Goal: Check status

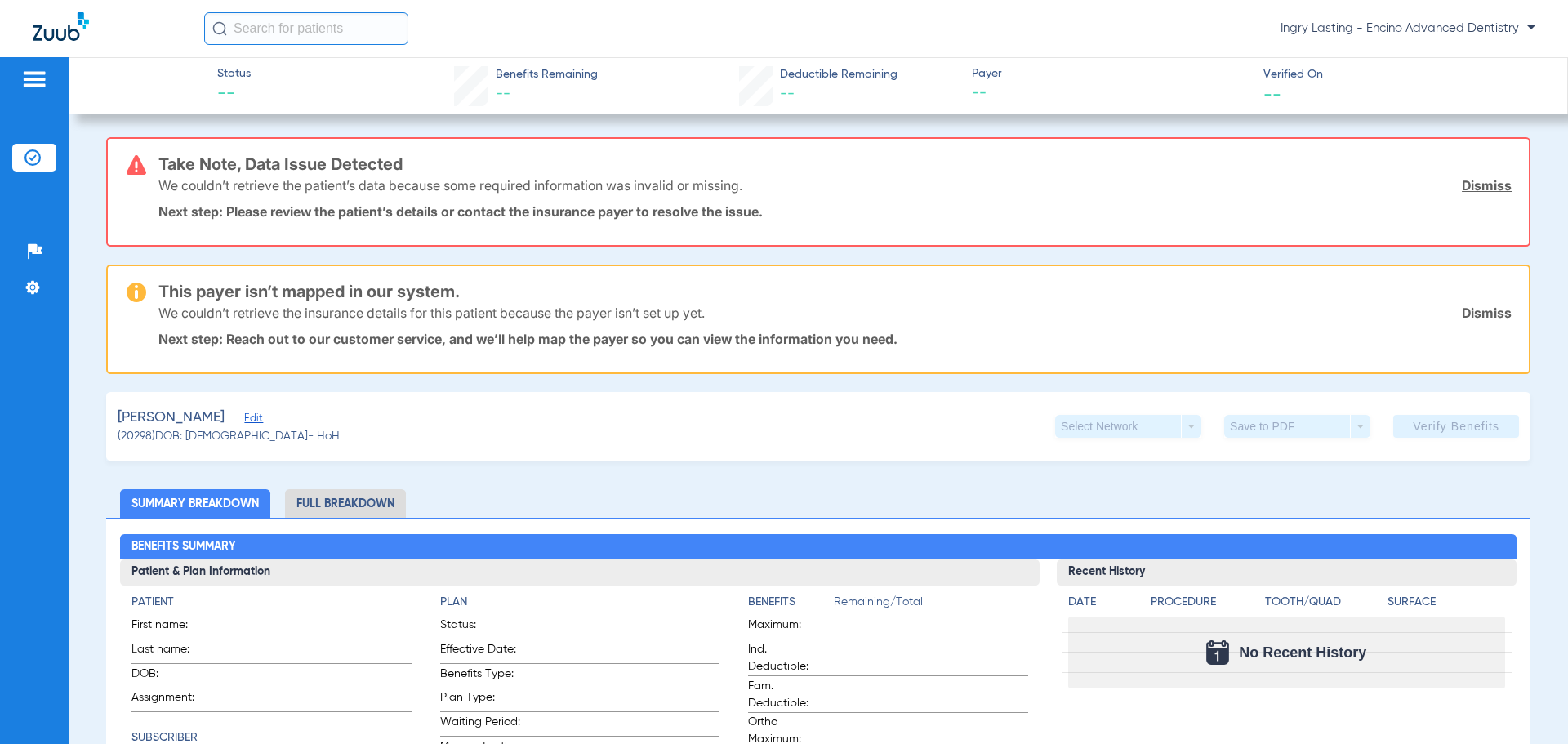
click at [1493, 314] on link "Dismiss" at bounding box center [1487, 313] width 50 height 16
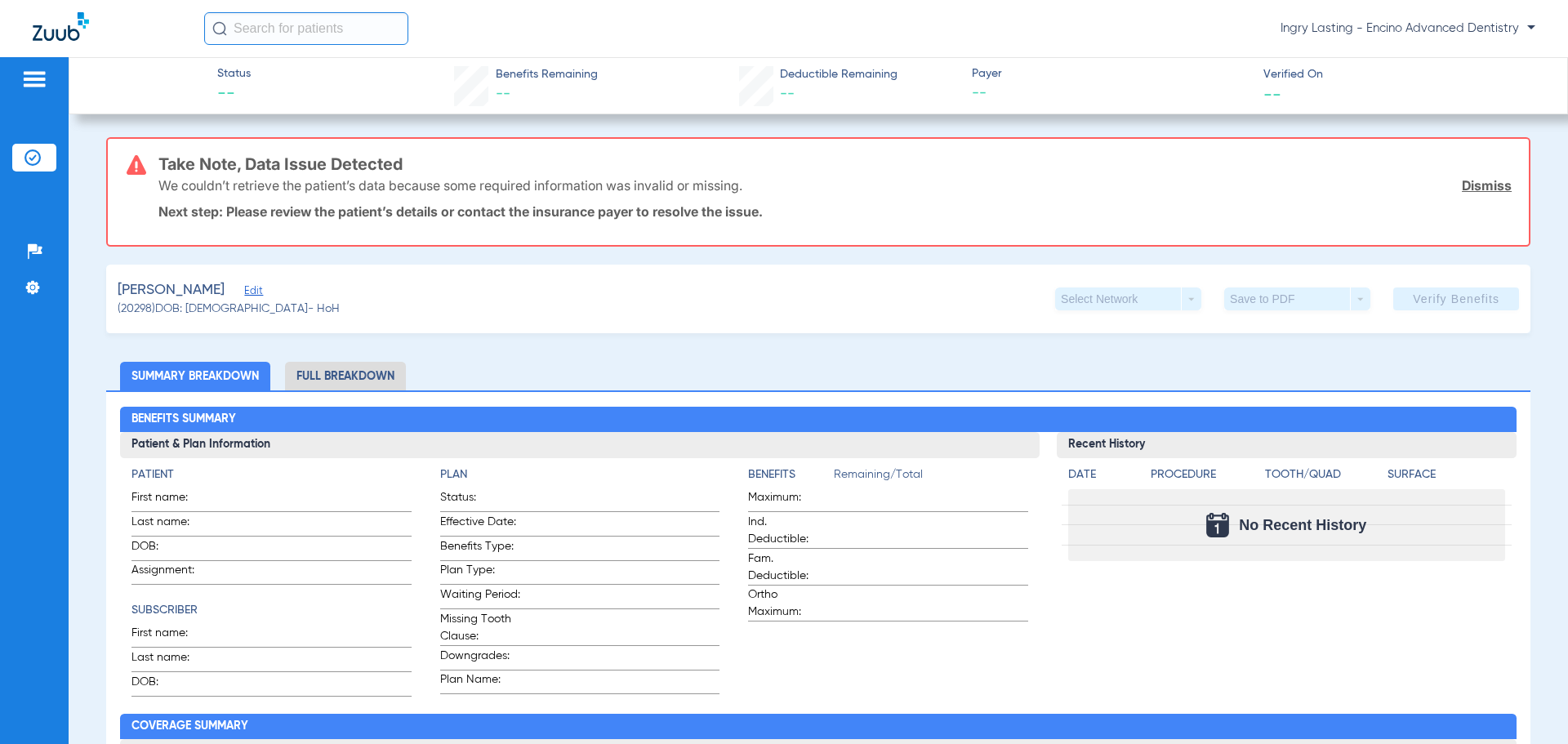
click at [1502, 187] on div "Take Note, Data Issue Detected We couldn’t retrieve the patient’s data because …" at bounding box center [818, 192] width 1424 height 110
click at [1462, 187] on link "Dismiss" at bounding box center [1487, 185] width 50 height 16
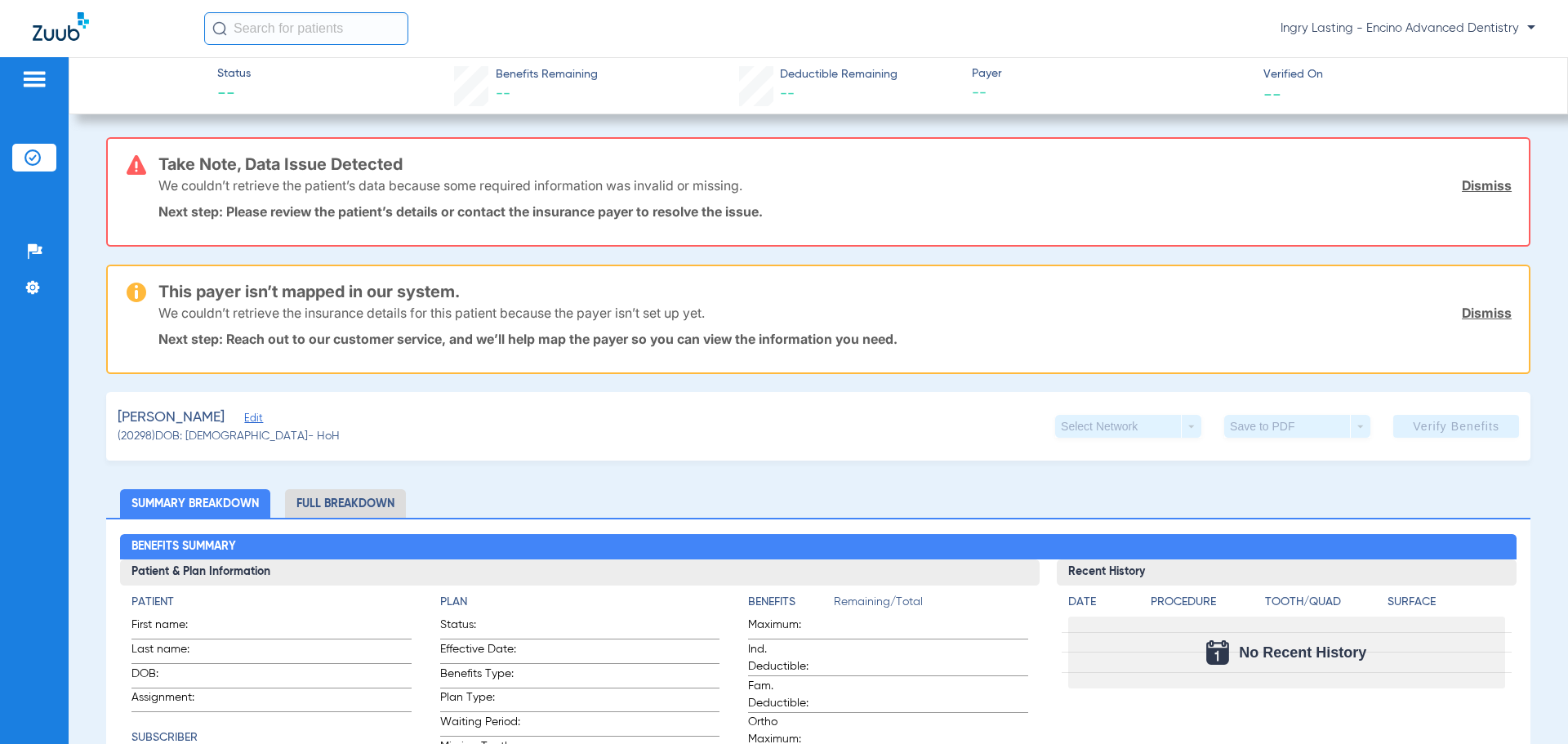
click at [1501, 186] on div "Take Note, Data Issue Detected We couldn’t retrieve the patient’s data because …" at bounding box center [818, 192] width 1424 height 110
click at [1481, 185] on link "Dismiss" at bounding box center [1487, 185] width 50 height 16
